Goal: Find specific page/section: Find specific page/section

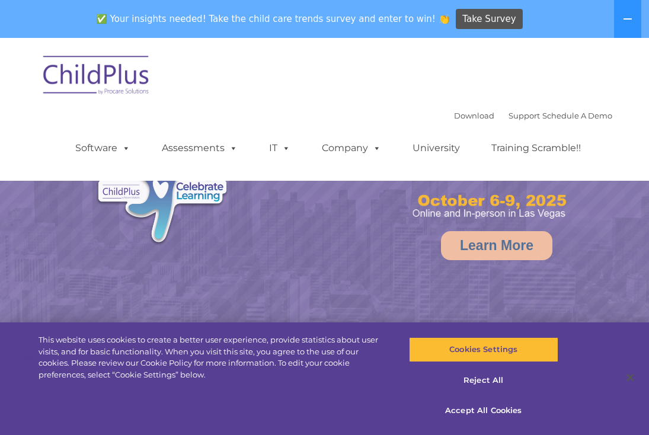
select select "MEDIUM"
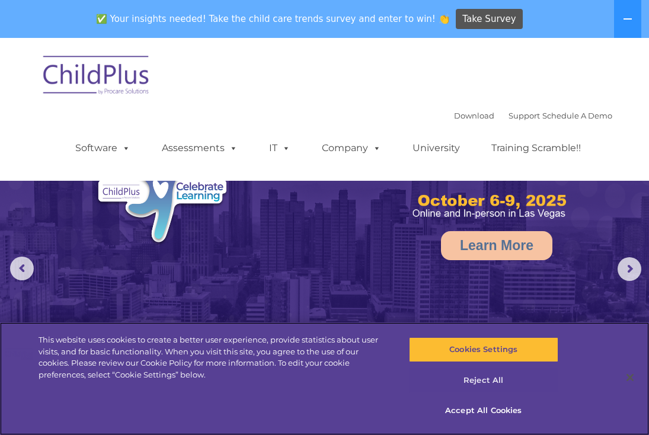
click at [501, 381] on button "Reject All" at bounding box center [483, 380] width 149 height 25
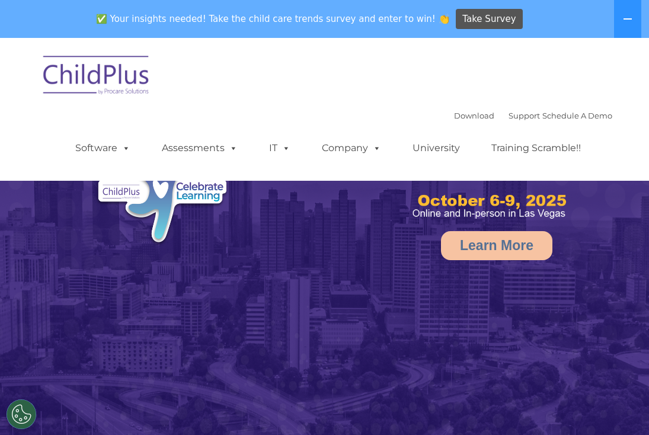
select select "MEDIUM"
click at [631, 17] on icon at bounding box center [627, 18] width 9 height 9
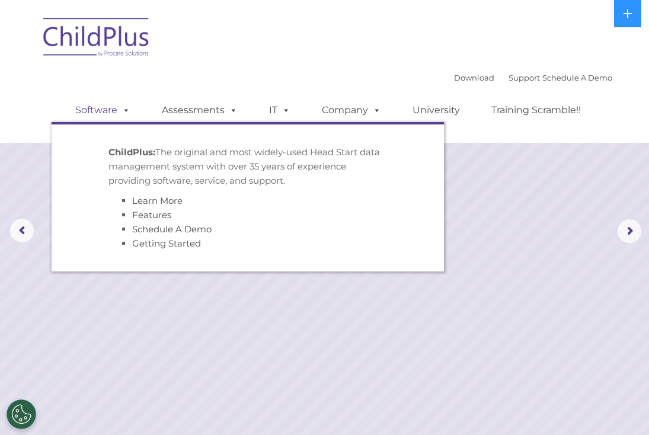
click at [120, 117] on link "Software" at bounding box center [102, 110] width 79 height 24
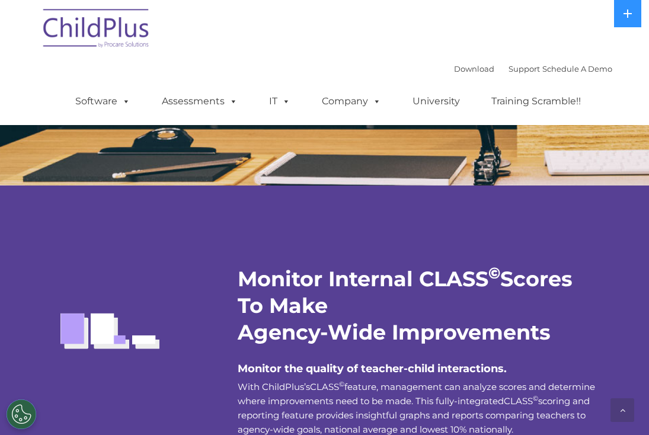
scroll to position [2165, 0]
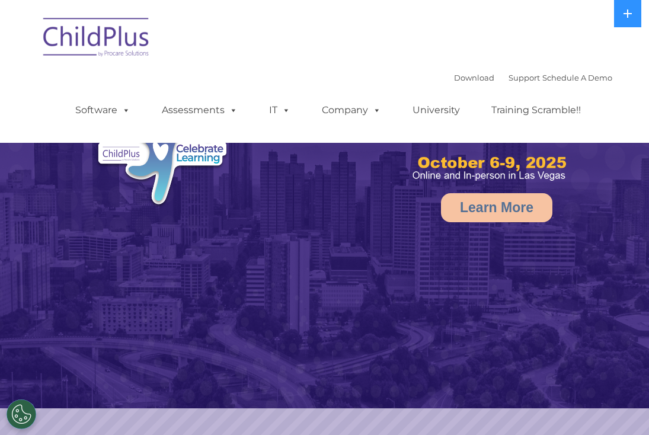
select select "MEDIUM"
click at [136, 53] on img at bounding box center [96, 38] width 119 height 59
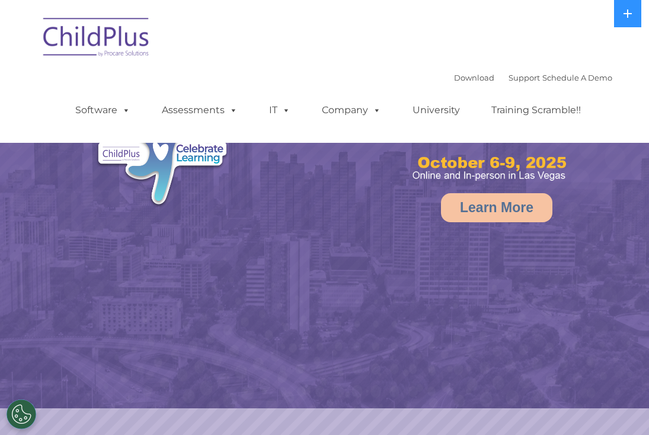
select select "MEDIUM"
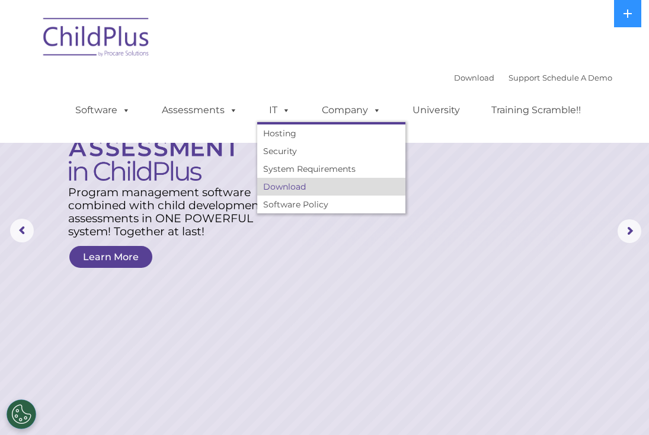
click at [306, 185] on link "Download" at bounding box center [331, 187] width 148 height 18
